Goal: Use online tool/utility: Use online tool/utility

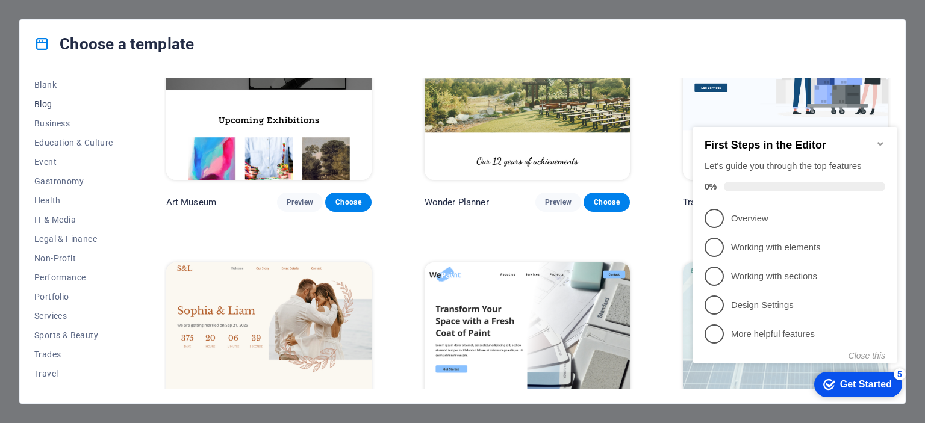
scroll to position [170, 0]
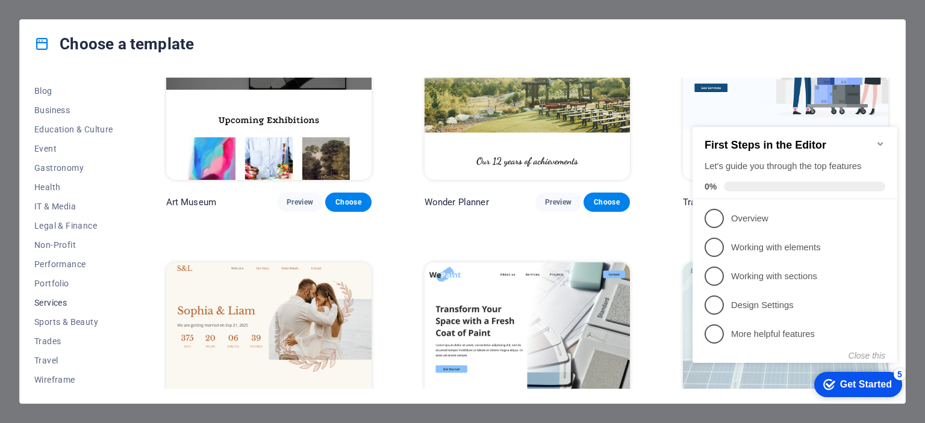
click at [60, 303] on span "Services" at bounding box center [73, 303] width 79 height 10
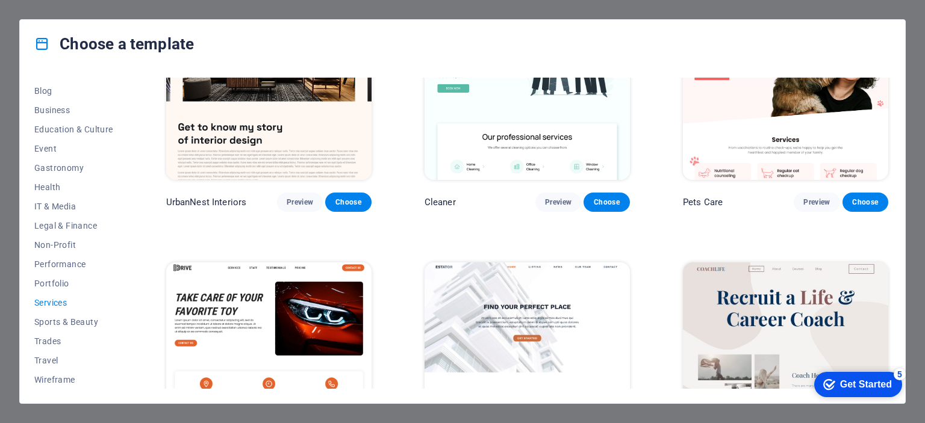
scroll to position [90, 0]
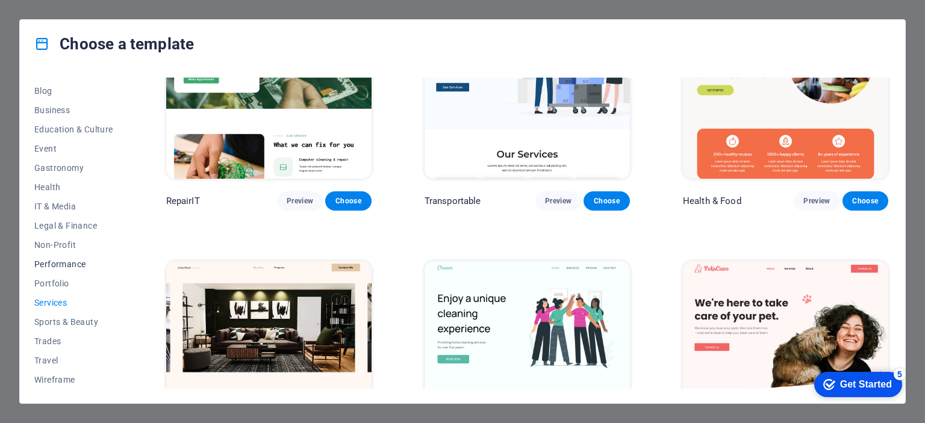
click at [75, 265] on span "Performance" at bounding box center [73, 264] width 79 height 10
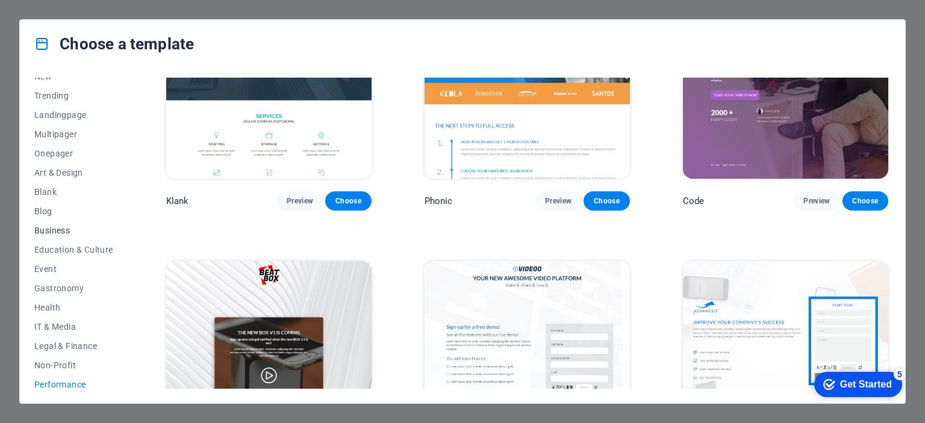
scroll to position [0, 0]
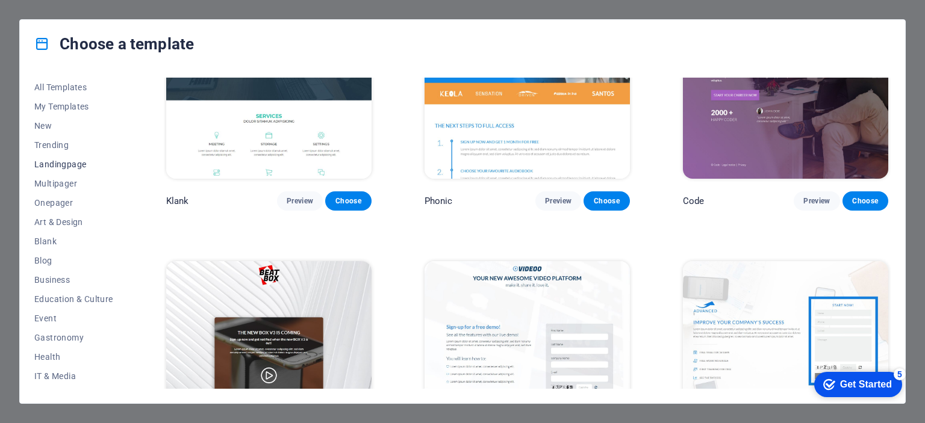
click at [65, 163] on span "Landingpage" at bounding box center [73, 165] width 79 height 10
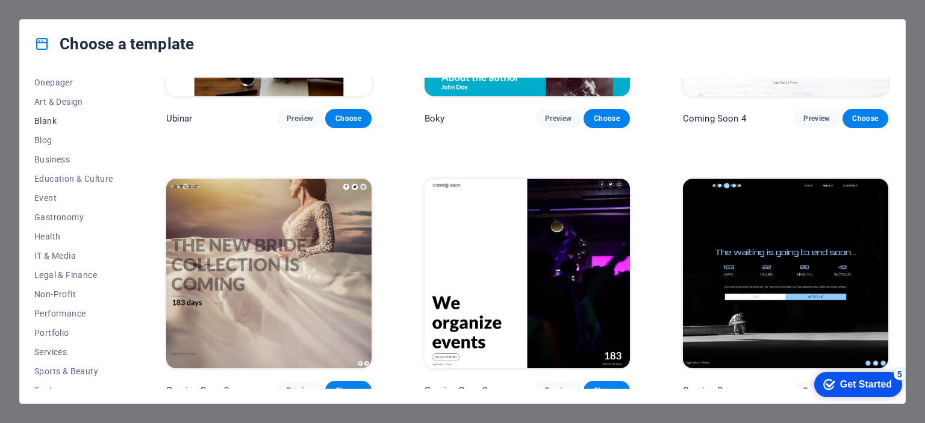
scroll to position [170, 0]
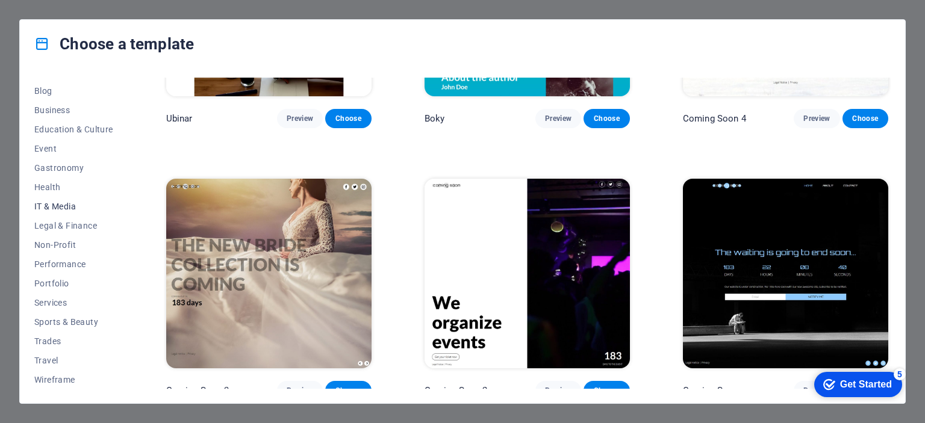
click at [60, 202] on span "IT & Media" at bounding box center [73, 207] width 79 height 10
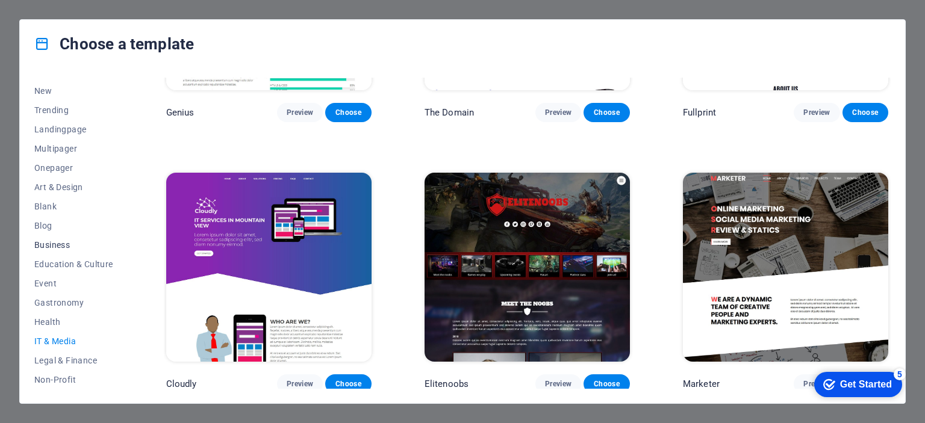
scroll to position [0, 0]
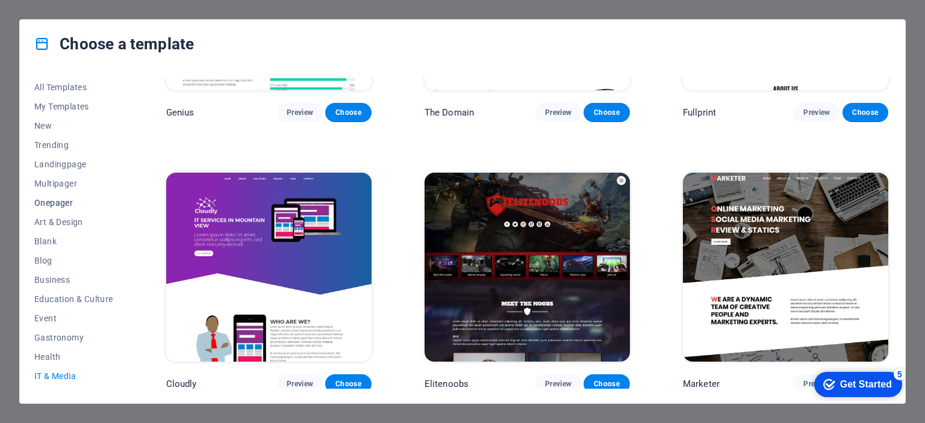
click at [74, 199] on span "Onepager" at bounding box center [73, 203] width 79 height 10
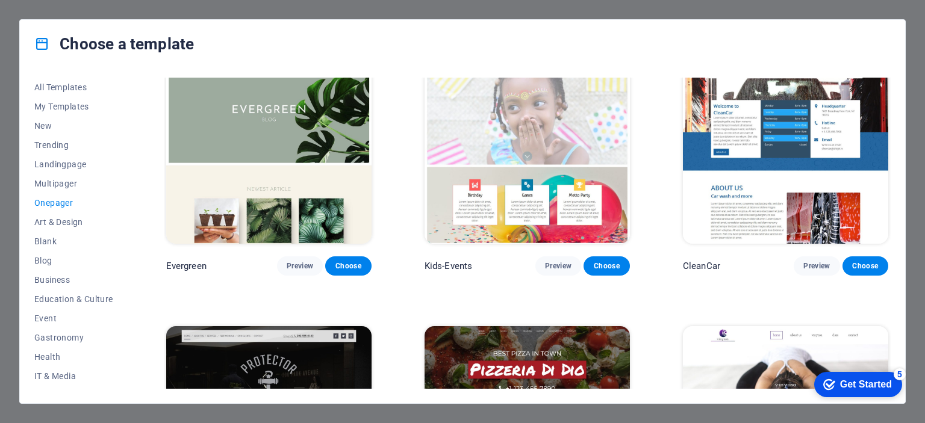
scroll to position [2107, 0]
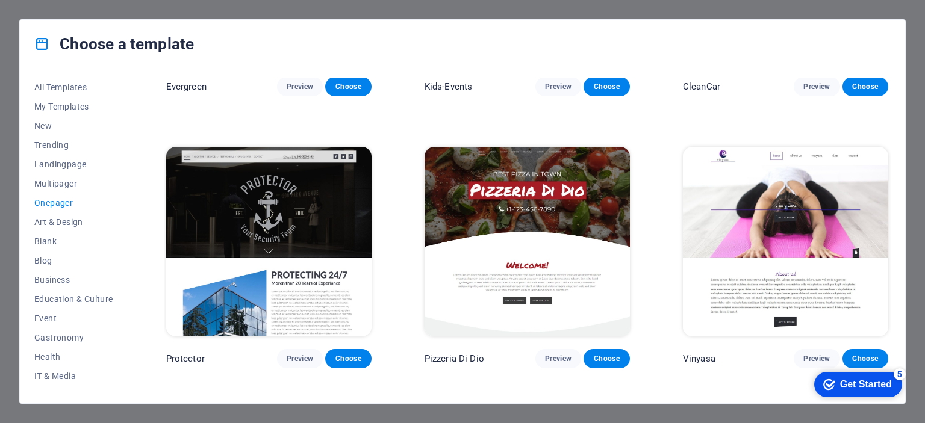
click at [50, 202] on span "Onepager" at bounding box center [73, 203] width 79 height 10
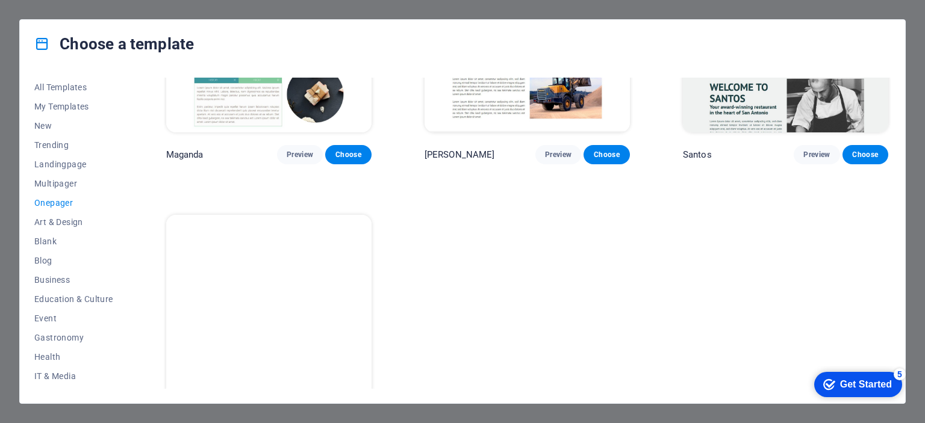
scroll to position [6133, 0]
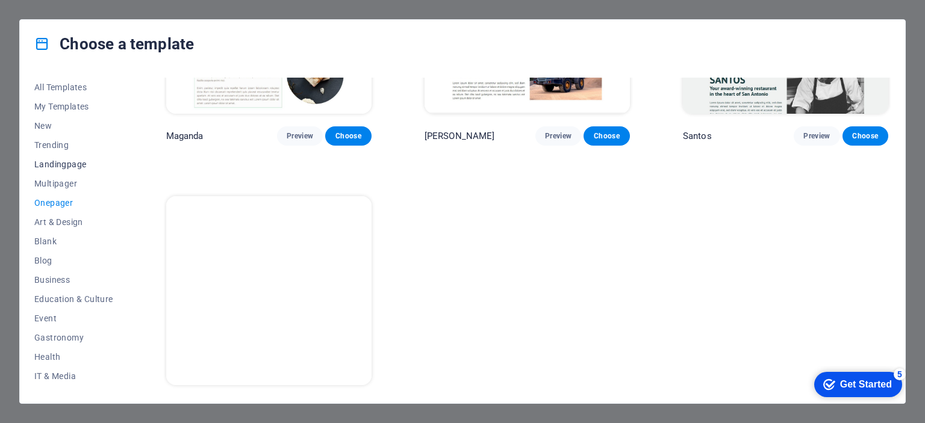
click at [67, 167] on span "Landingpage" at bounding box center [73, 165] width 79 height 10
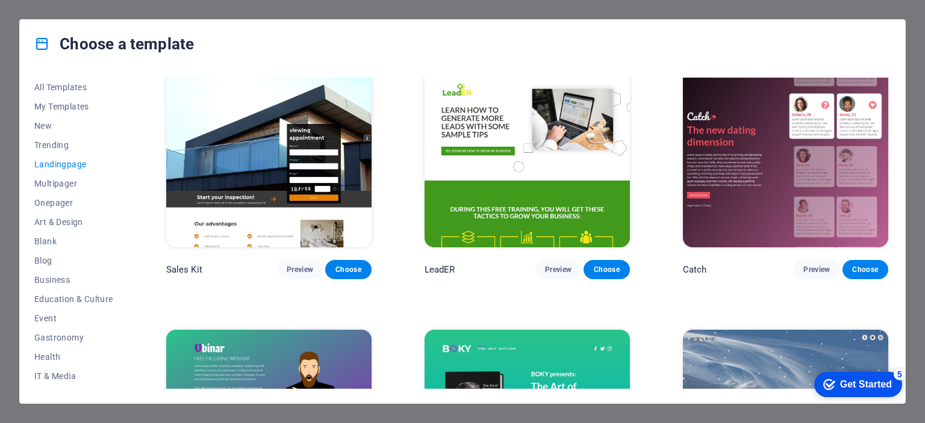
scroll to position [1653, 0]
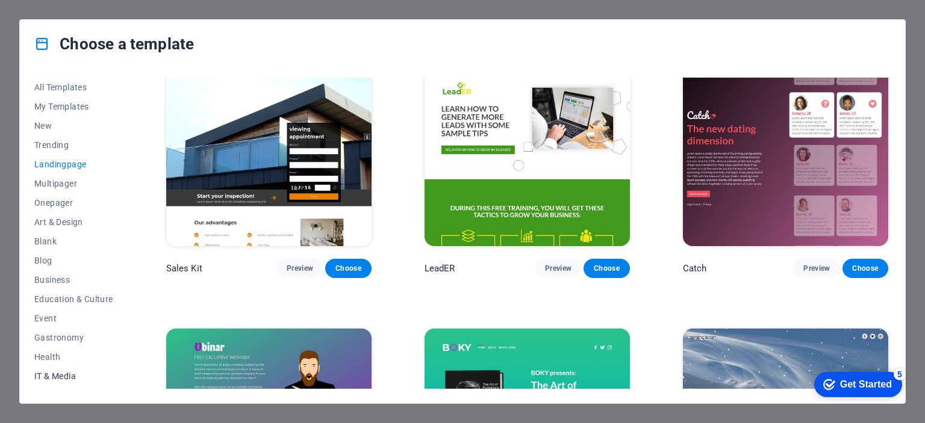
click at [58, 380] on span "IT & Media" at bounding box center [73, 376] width 79 height 10
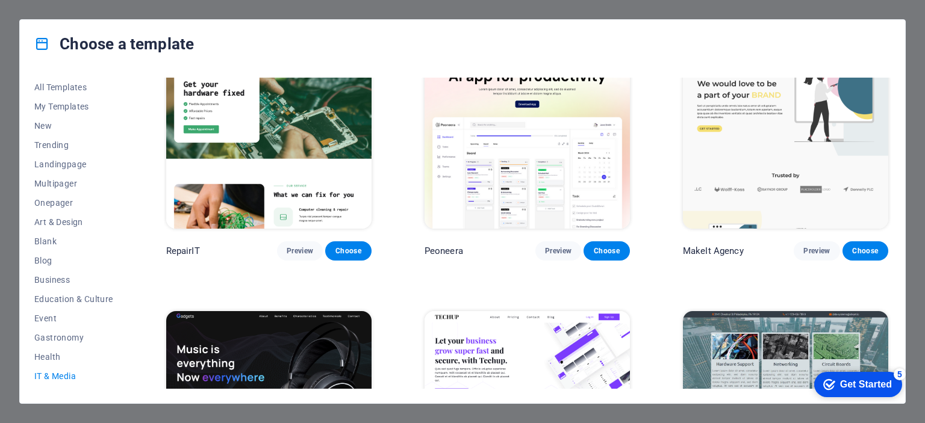
scroll to position [60, 0]
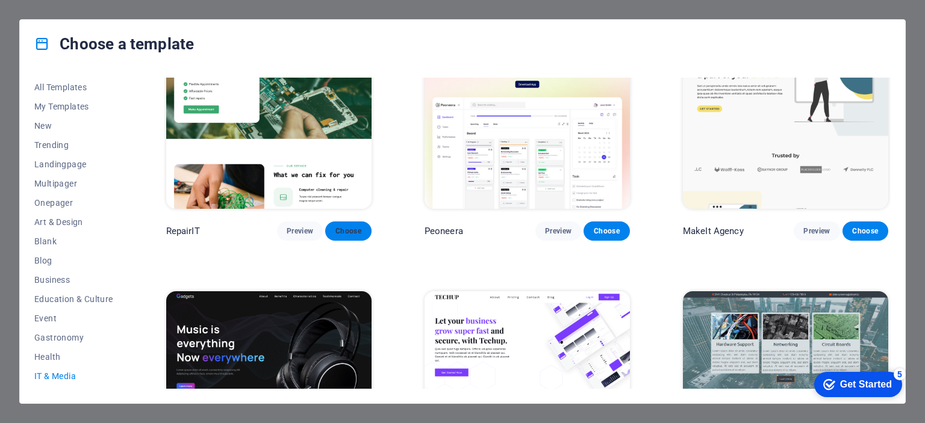
click at [344, 231] on span "Choose" at bounding box center [348, 231] width 26 height 10
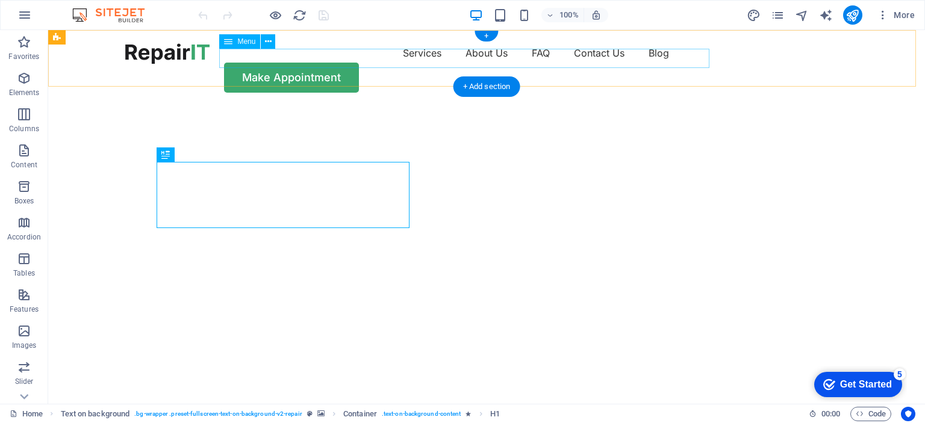
click at [369, 63] on nav "Services About Us FAQ Contact Us Blog" at bounding box center [486, 52] width 722 height 19
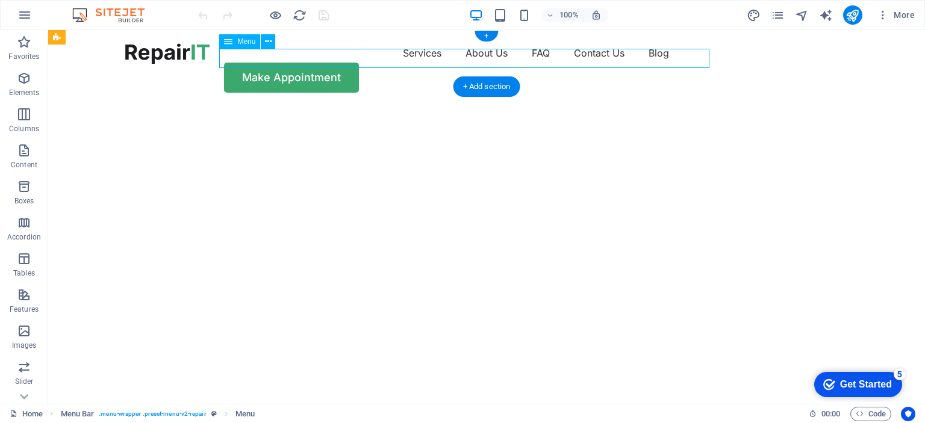
click at [412, 60] on nav "Services About Us FAQ Contact Us Blog" at bounding box center [486, 52] width 722 height 19
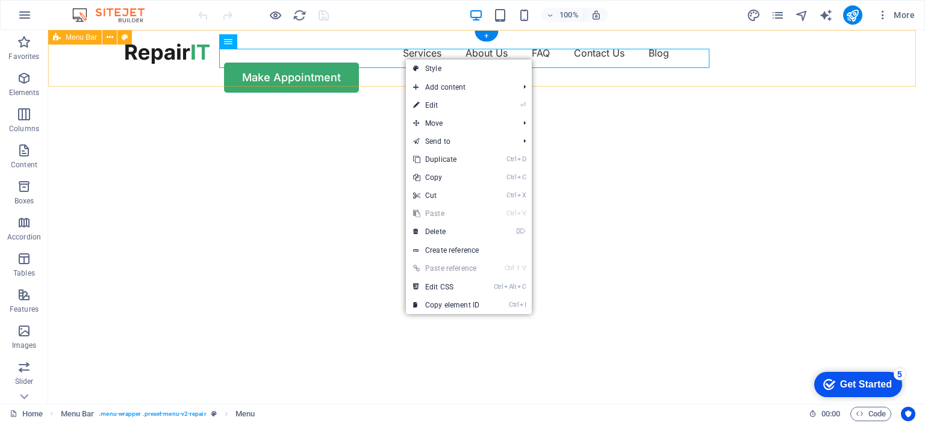
click at [381, 69] on div "Services About Us FAQ Contact Us Blog Make Appointment" at bounding box center [486, 68] width 877 height 76
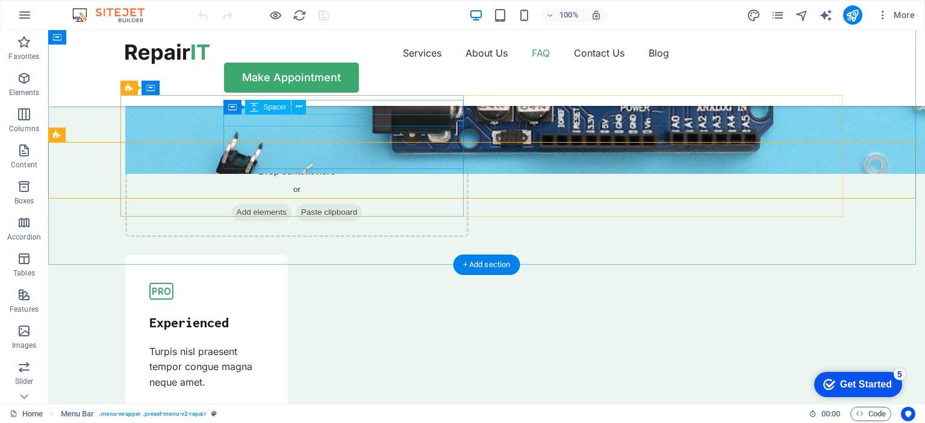
scroll to position [3463, 0]
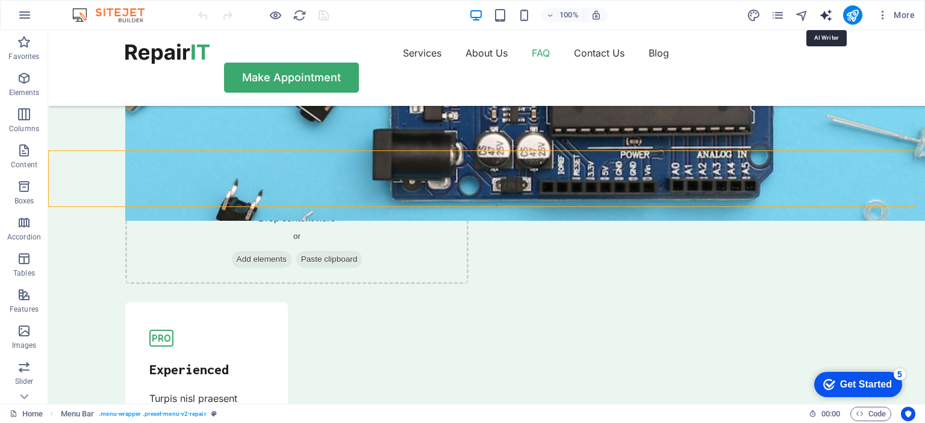
select select "English"
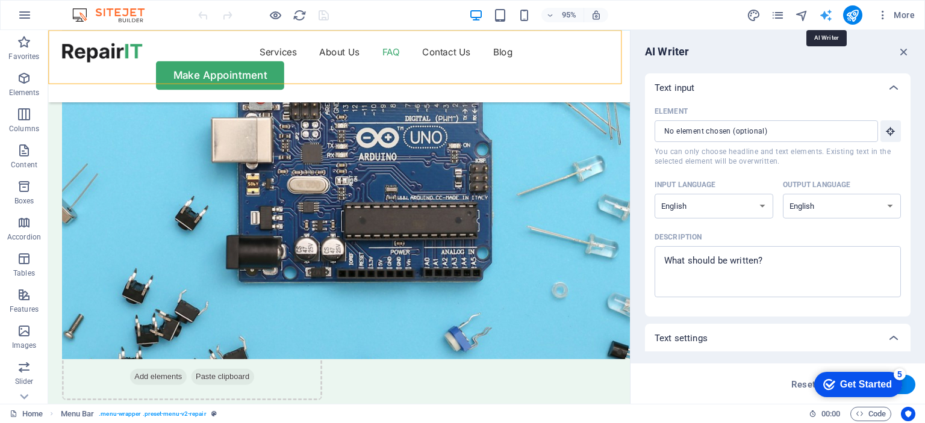
scroll to position [3576, 0]
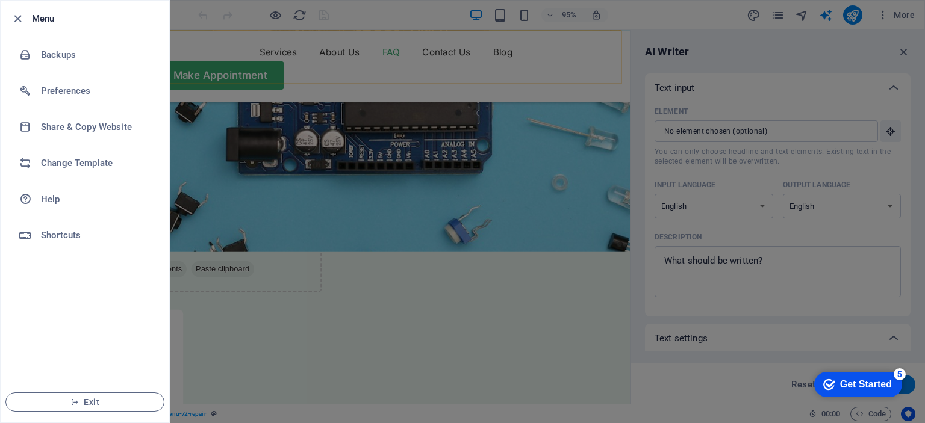
click at [31, 16] on div at bounding box center [21, 18] width 22 height 14
drag, startPoint x: 302, startPoint y: 139, endPoint x: 267, endPoint y: 114, distance: 42.6
click at [302, 139] on div at bounding box center [462, 211] width 925 height 423
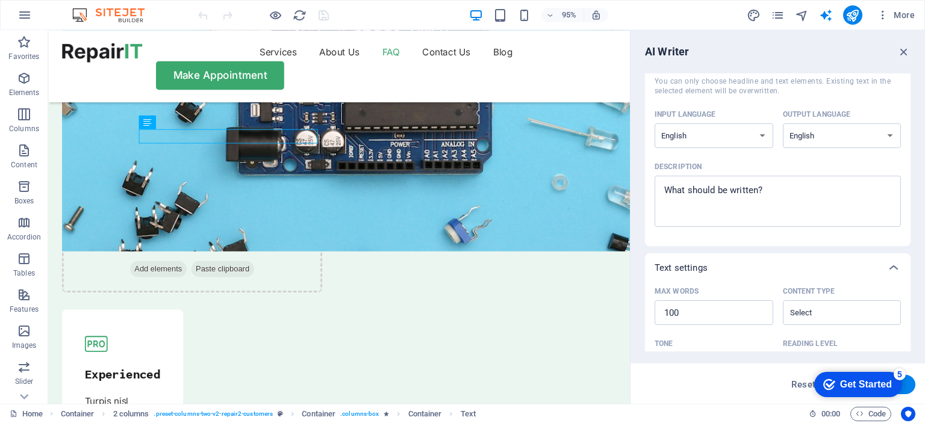
scroll to position [0, 0]
